Goal: Find specific page/section: Find specific page/section

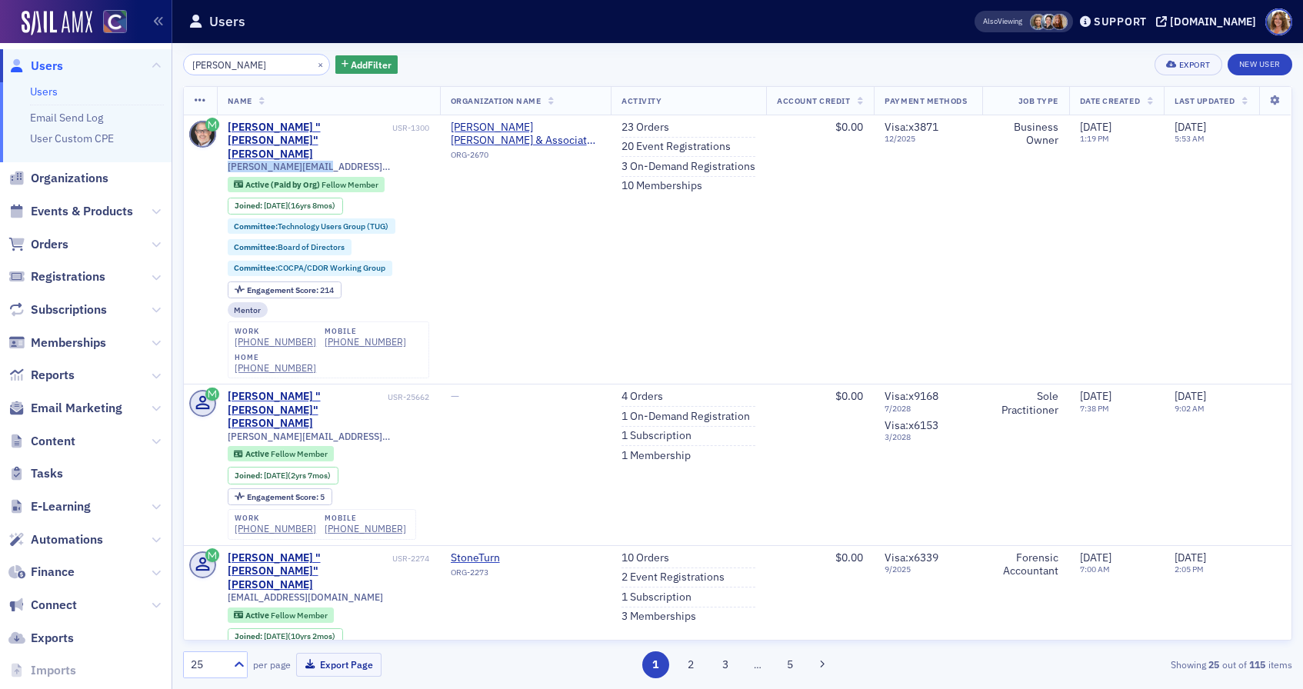
scroll to position [8, 0]
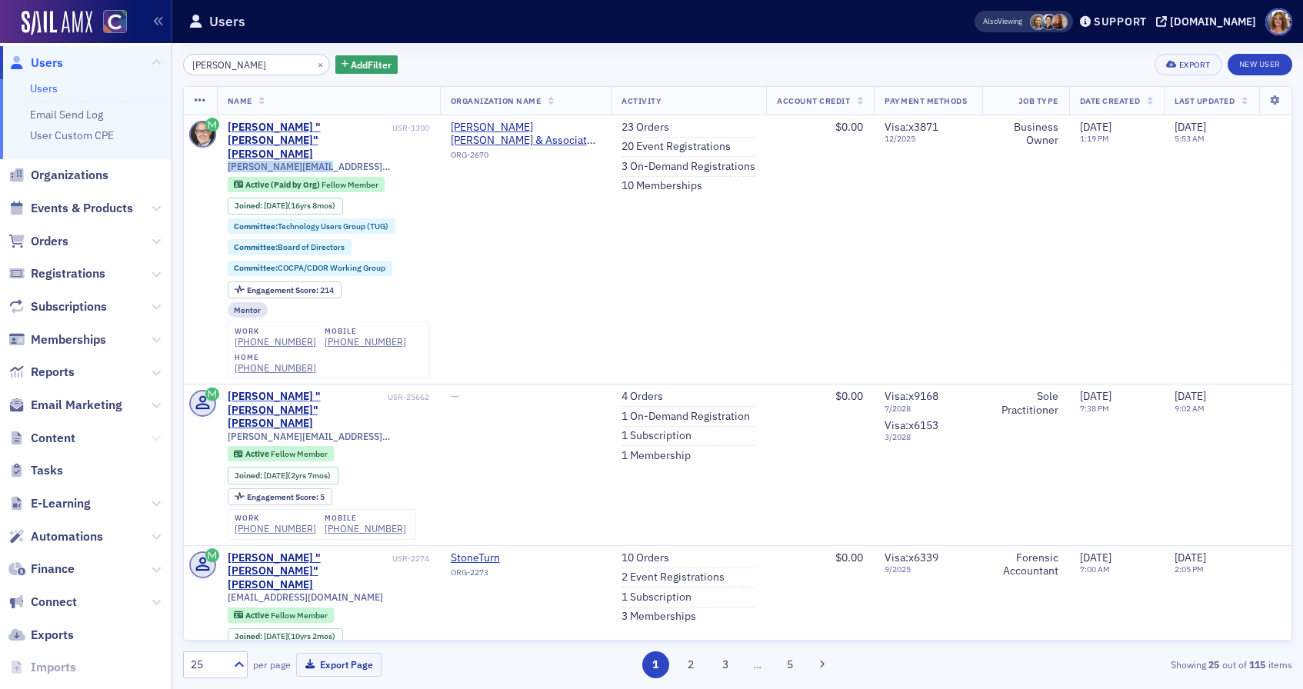
click at [155, 434] on button at bounding box center [155, 438] width 9 height 17
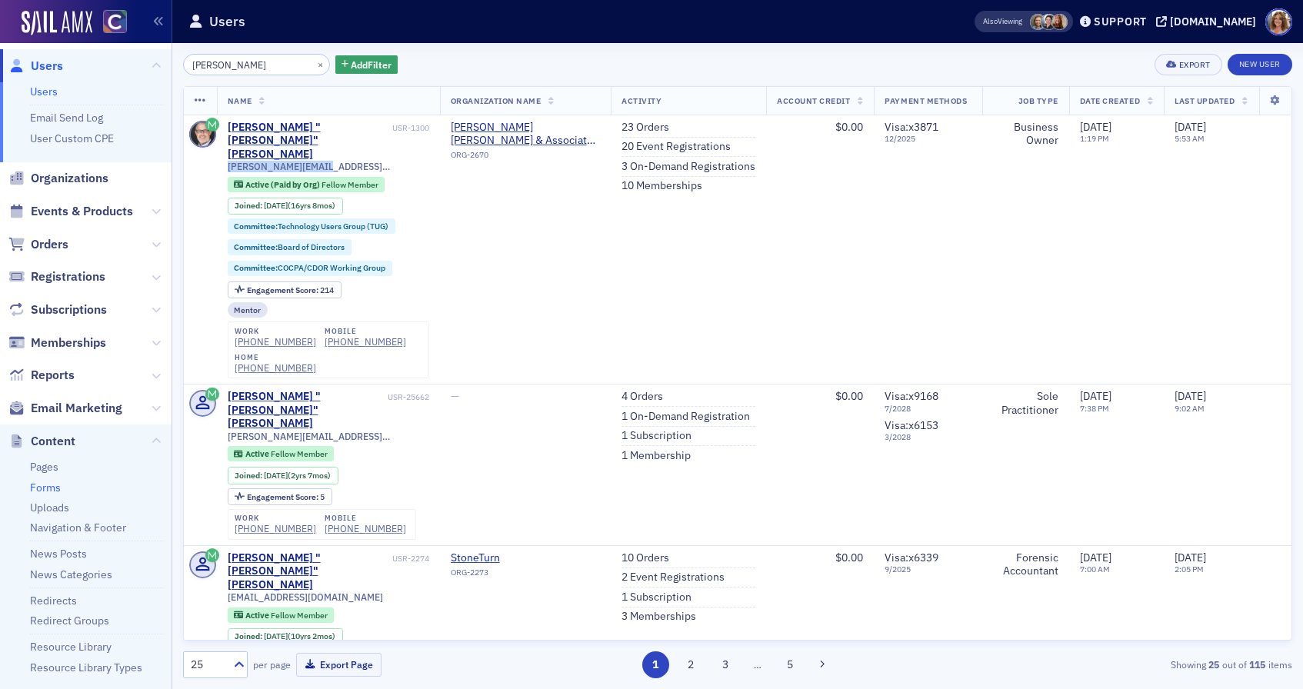
click at [45, 485] on link "Forms" at bounding box center [45, 488] width 31 height 14
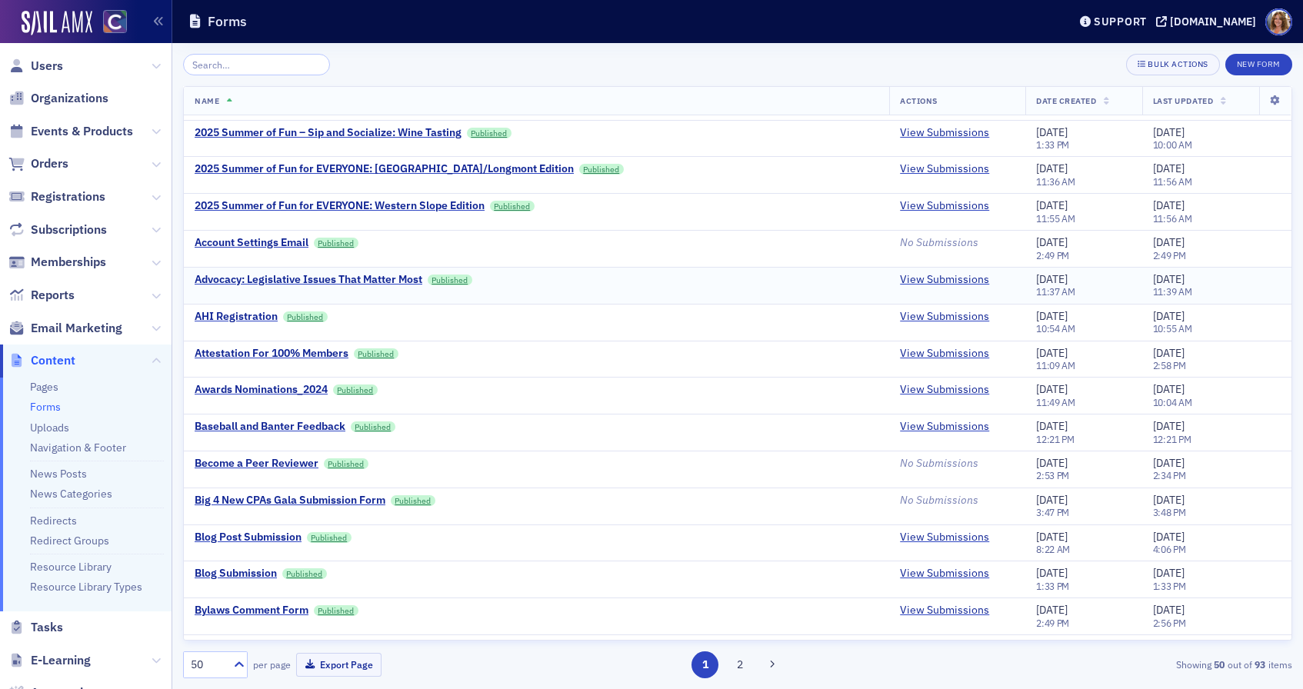
scroll to position [258, 0]
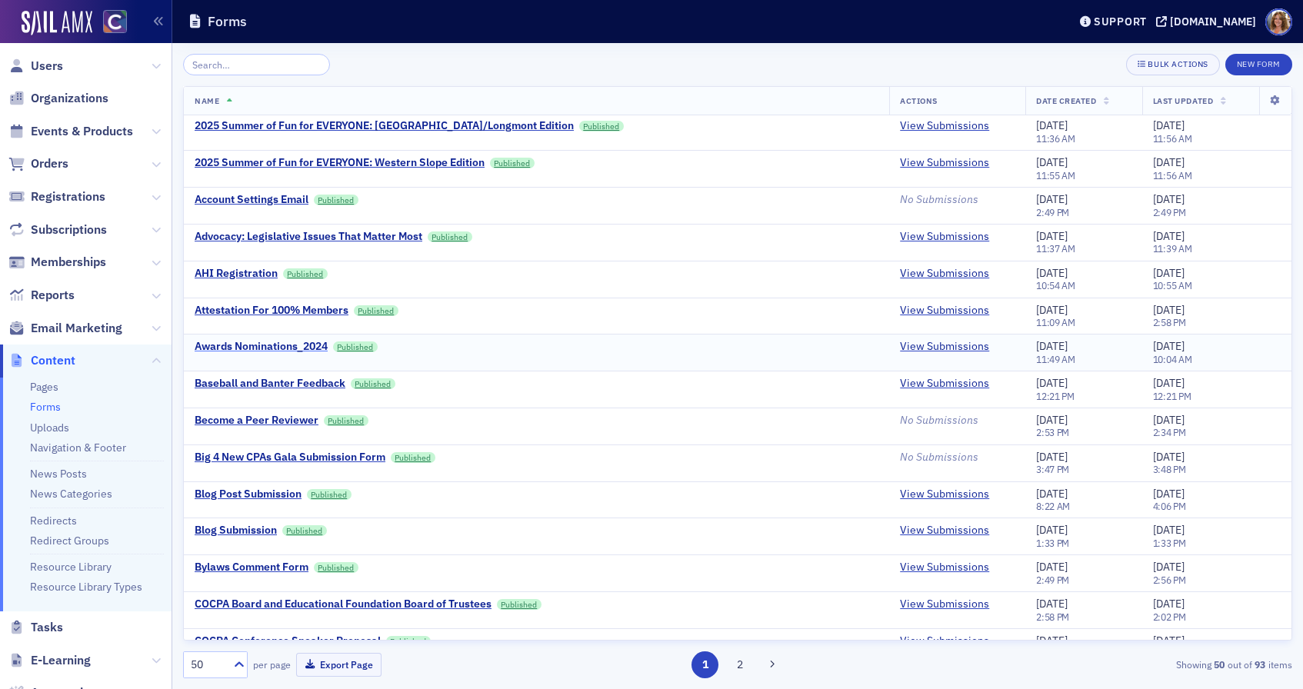
click at [269, 345] on div "Awards Nominations_2024" at bounding box center [261, 347] width 133 height 14
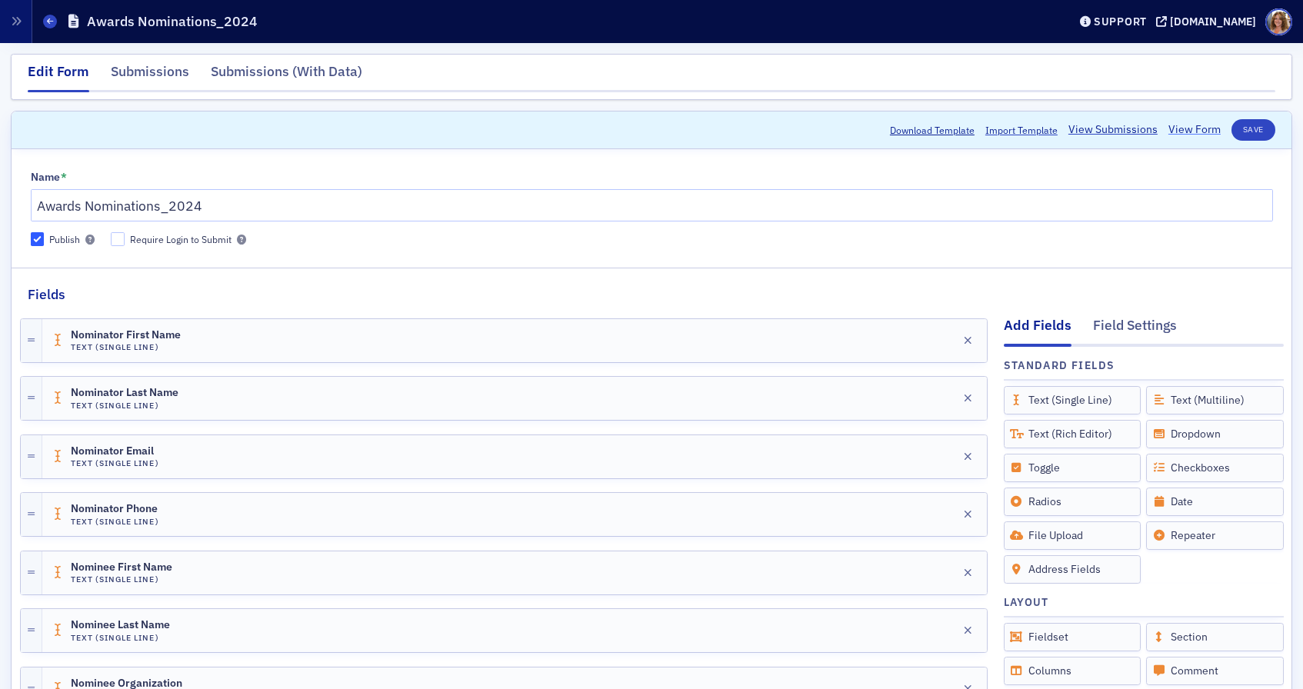
click at [1189, 128] on link "View Form" at bounding box center [1194, 129] width 52 height 16
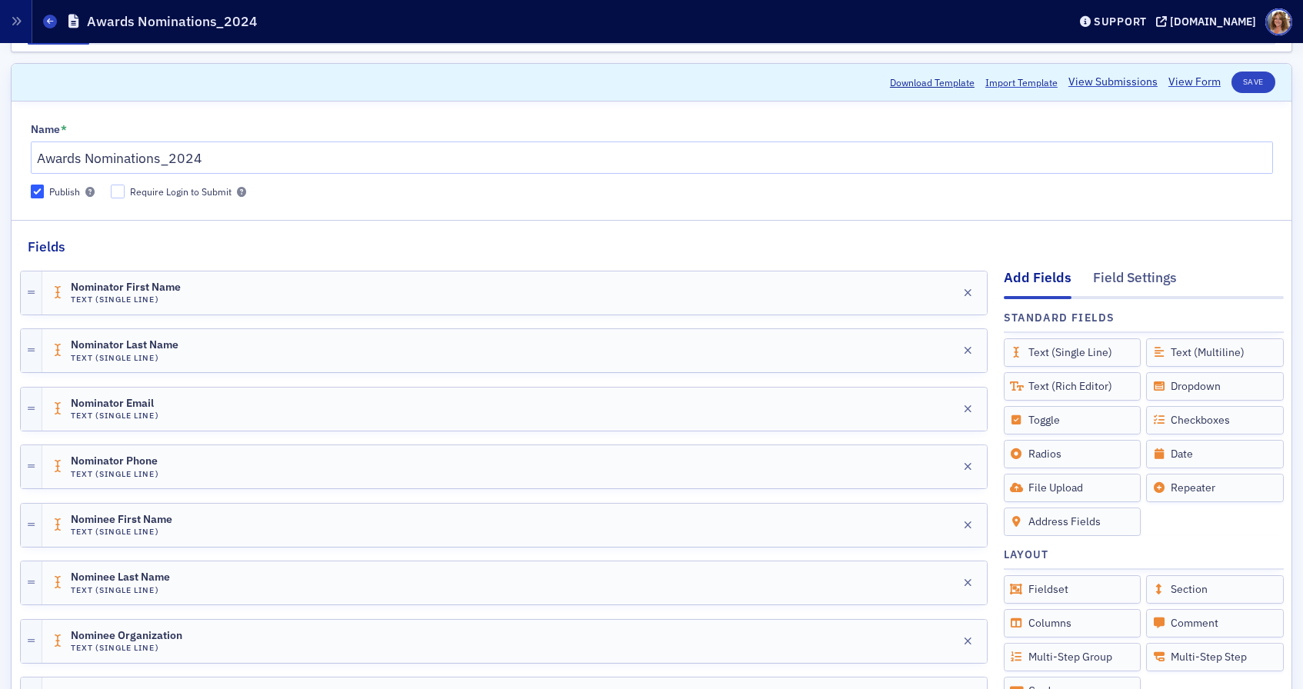
scroll to position [43, 0]
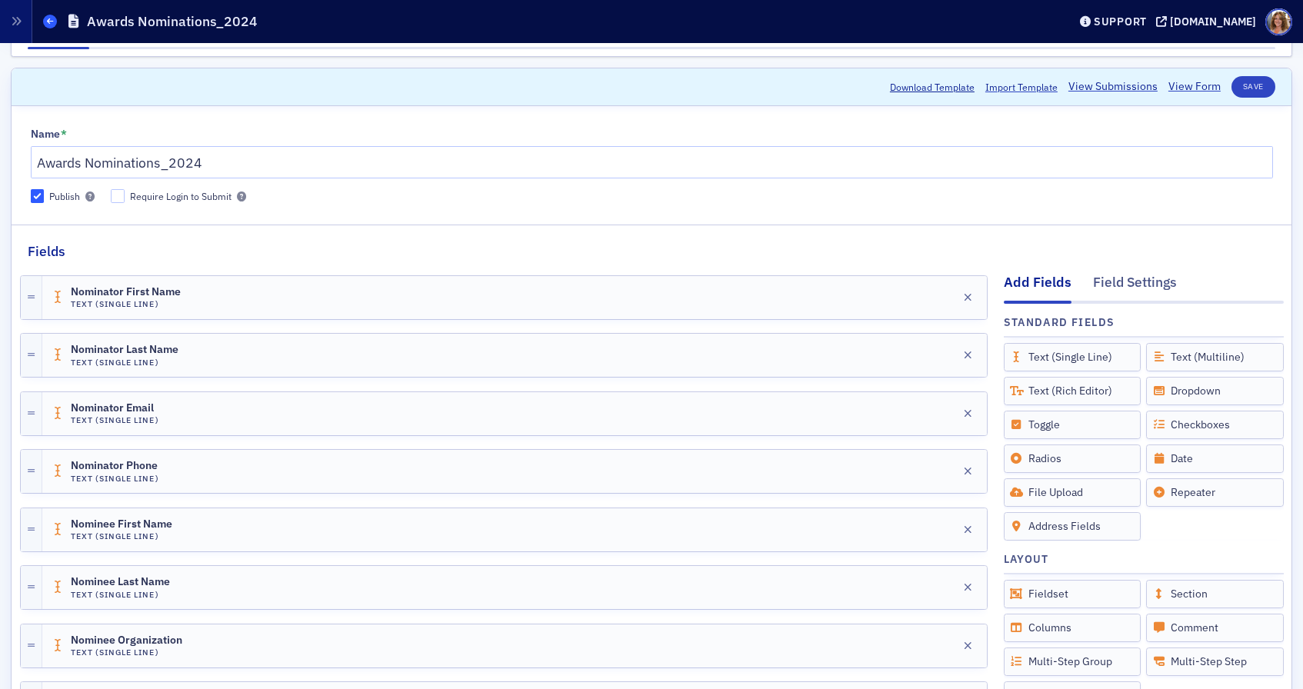
click at [49, 21] on icon at bounding box center [50, 21] width 6 height 7
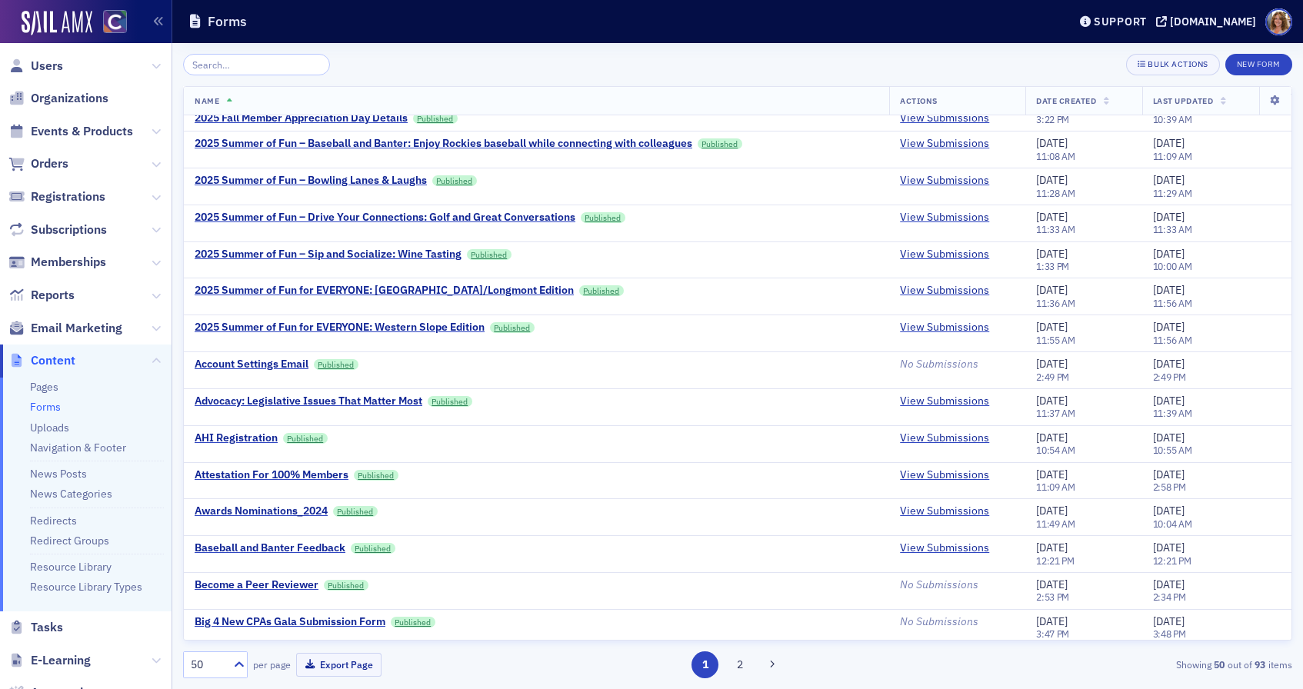
scroll to position [98, 0]
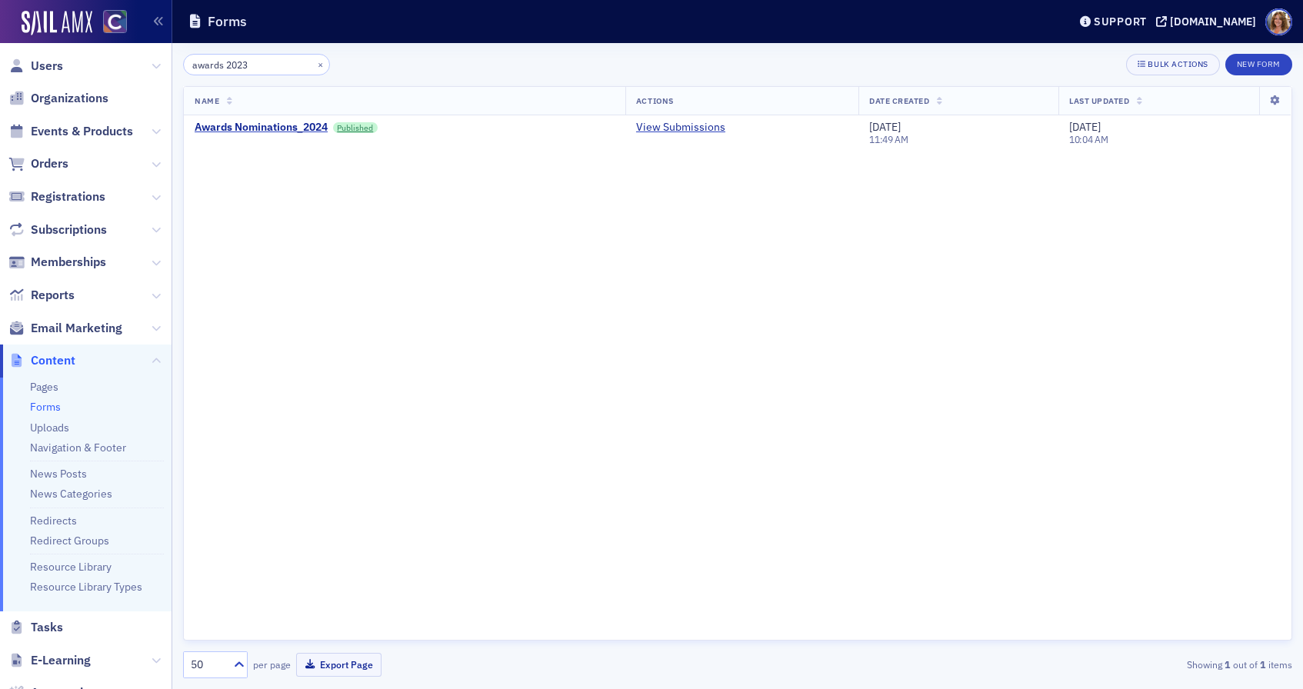
drag, startPoint x: 249, startPoint y: 65, endPoint x: 189, endPoint y: 64, distance: 60.0
click at [189, 64] on input "awards 2023" at bounding box center [256, 65] width 147 height 22
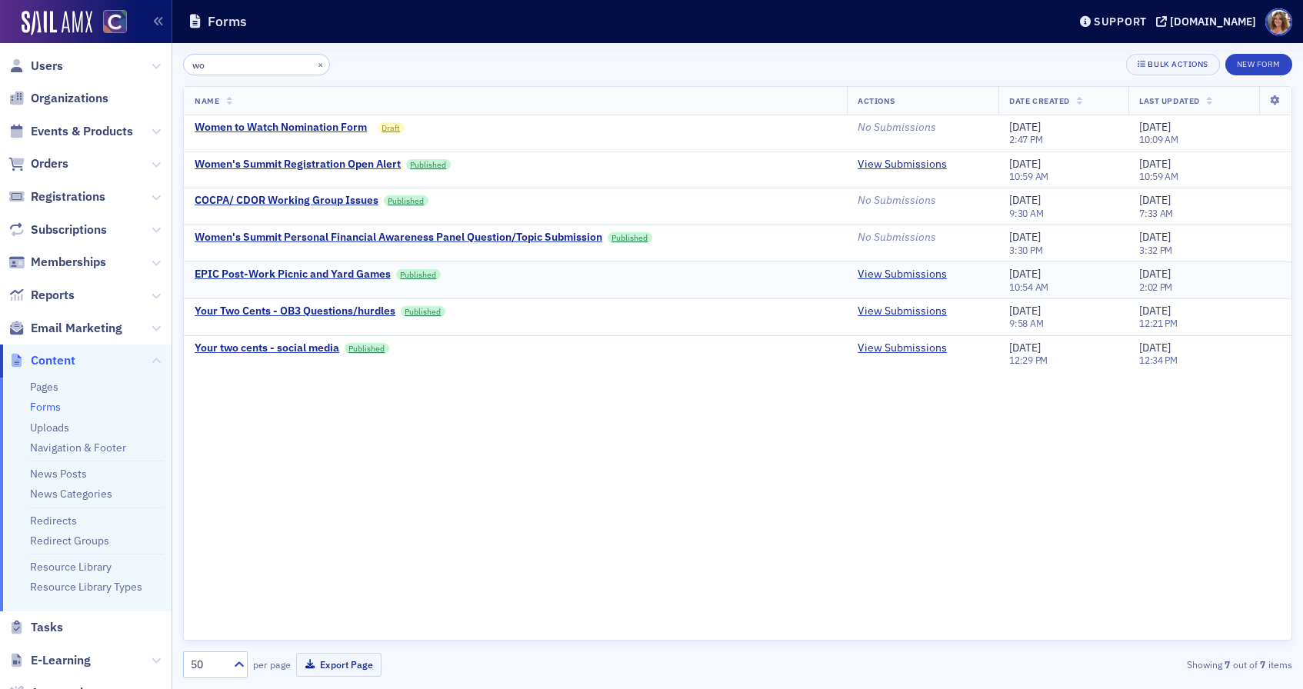
type input "wo"
